Goal: Information Seeking & Learning: Learn about a topic

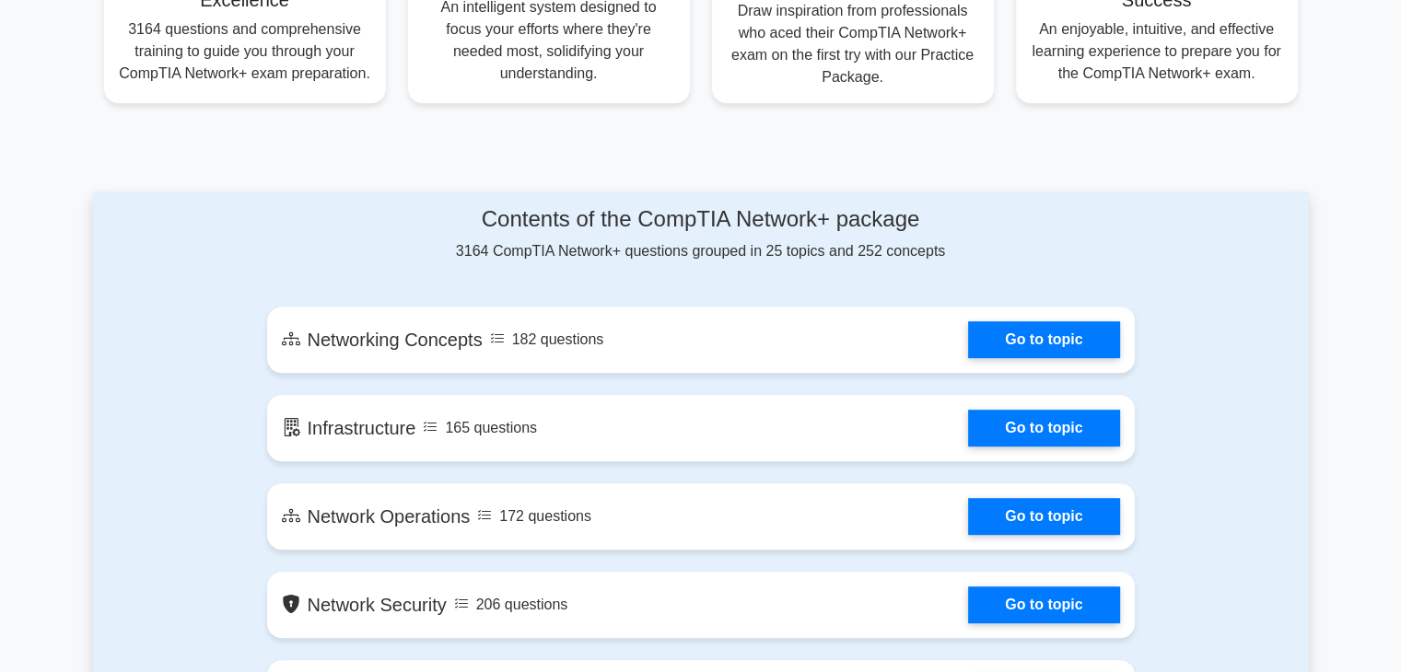
scroll to position [810, 0]
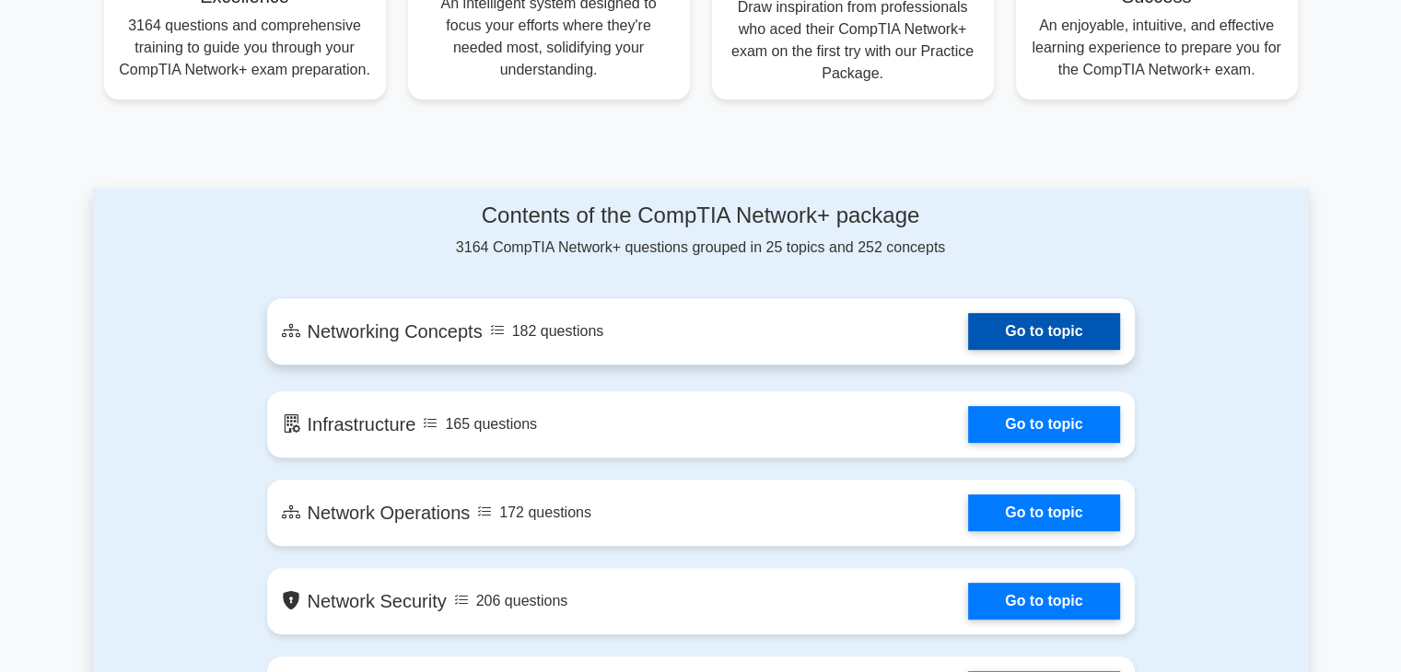
click at [968, 339] on link "Go to topic" at bounding box center [1043, 331] width 151 height 37
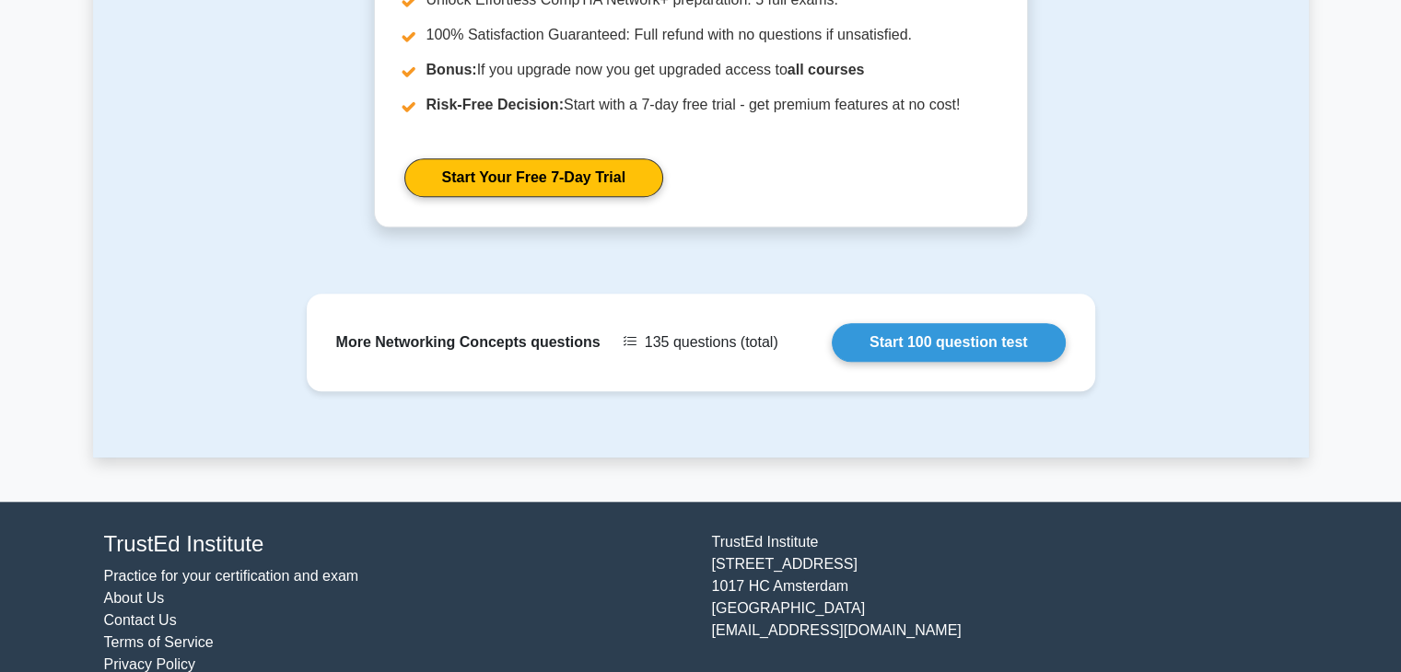
scroll to position [1701, 0]
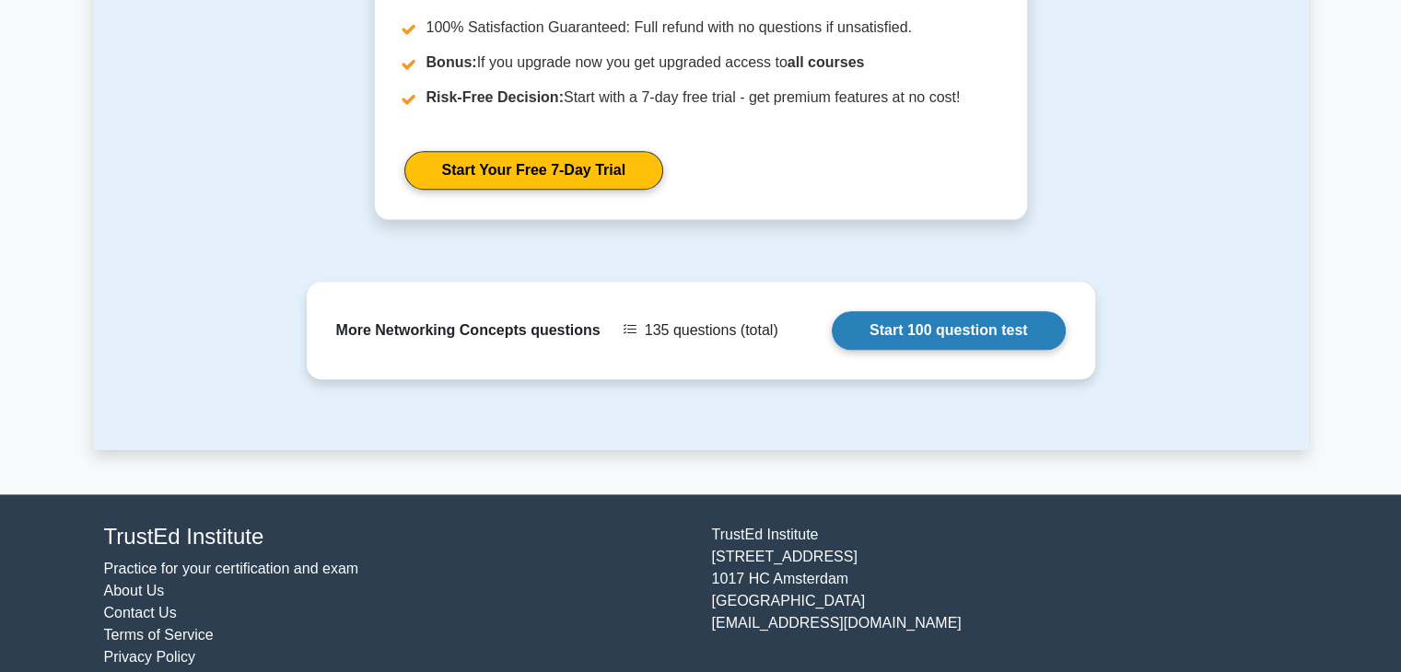
click at [895, 311] on link "Start 100 question test" at bounding box center [949, 330] width 234 height 39
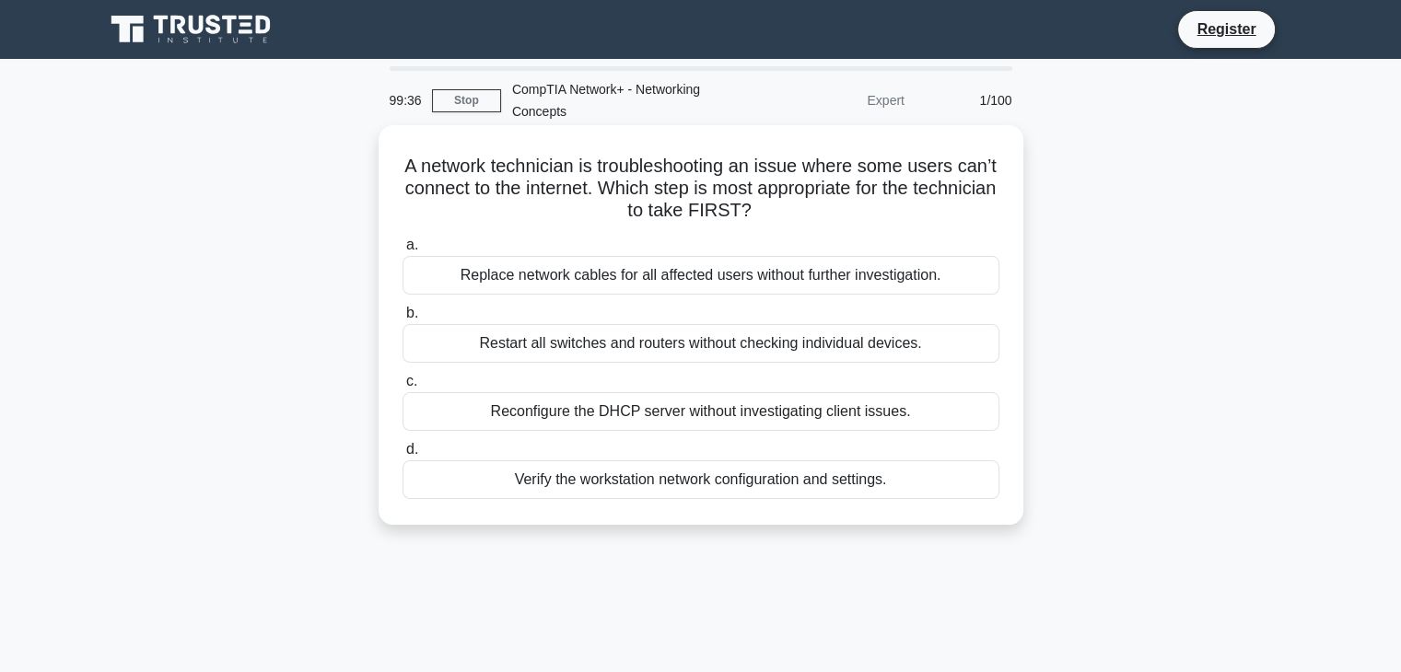
click at [869, 352] on div "Restart all switches and routers without checking individual devices." at bounding box center [700, 343] width 597 height 39
click at [402, 320] on input "b. Restart all switches and routers without checking individual devices." at bounding box center [402, 314] width 0 height 12
